Goal: Transaction & Acquisition: Purchase product/service

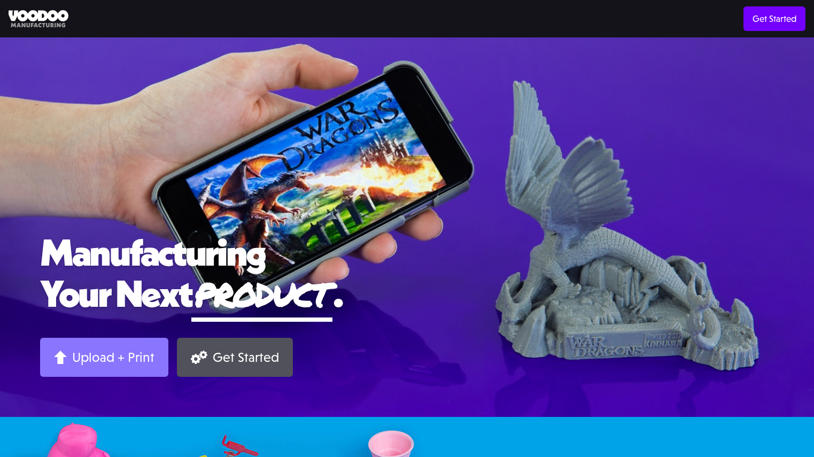
click at [117, 354] on div "Upload + Print" at bounding box center [113, 357] width 82 height 17
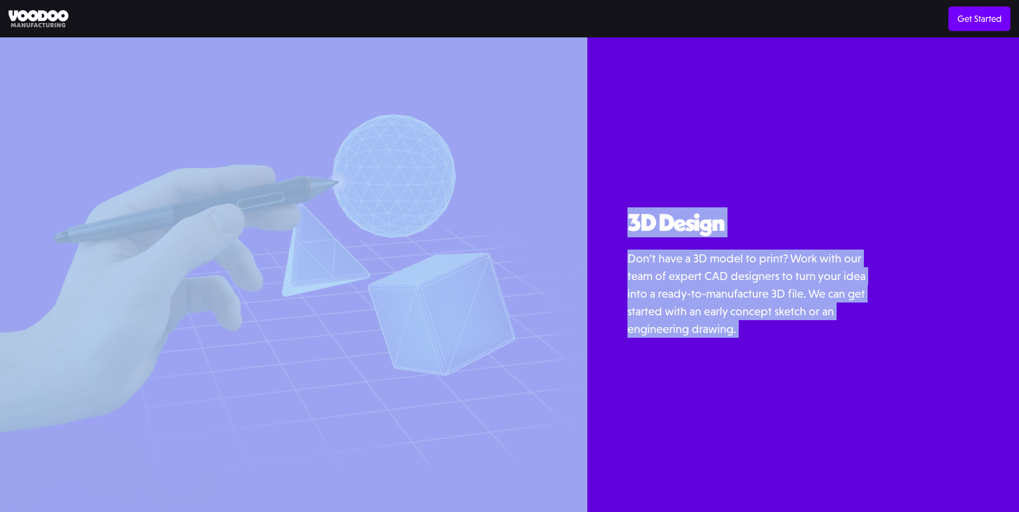
scroll to position [1352, 0]
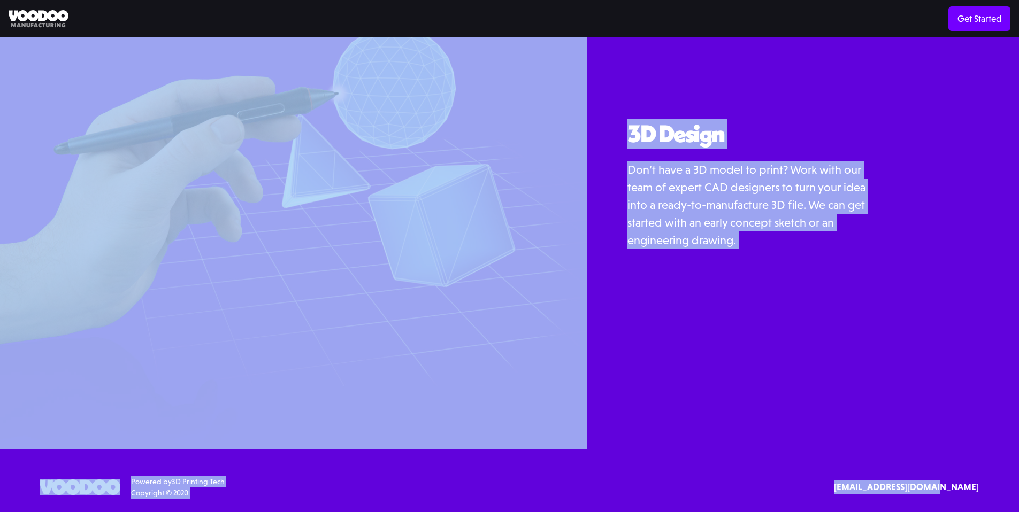
drag, startPoint x: 1026, startPoint y: 34, endPoint x: 1020, endPoint y: 501, distance: 466.4
click at [964, 488] on strong "[EMAIL_ADDRESS][DOMAIN_NAME]" at bounding box center [906, 487] width 145 height 11
